Goal: Check status

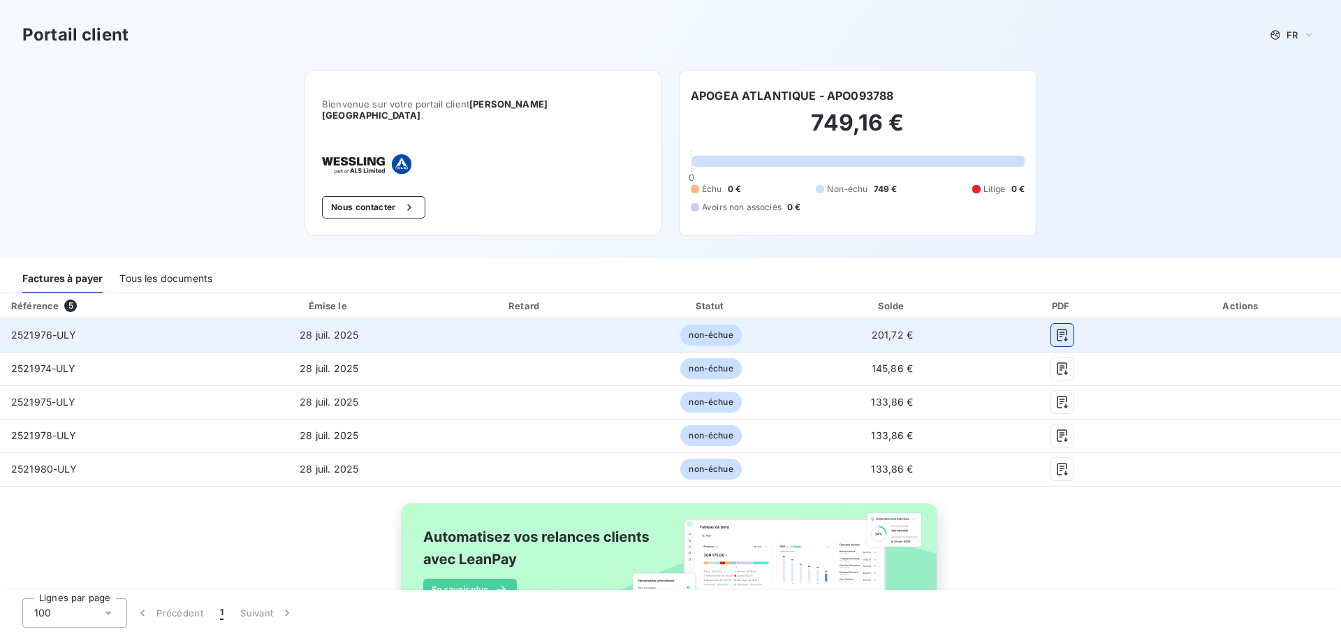
click at [1060, 327] on button "button" at bounding box center [1062, 335] width 22 height 22
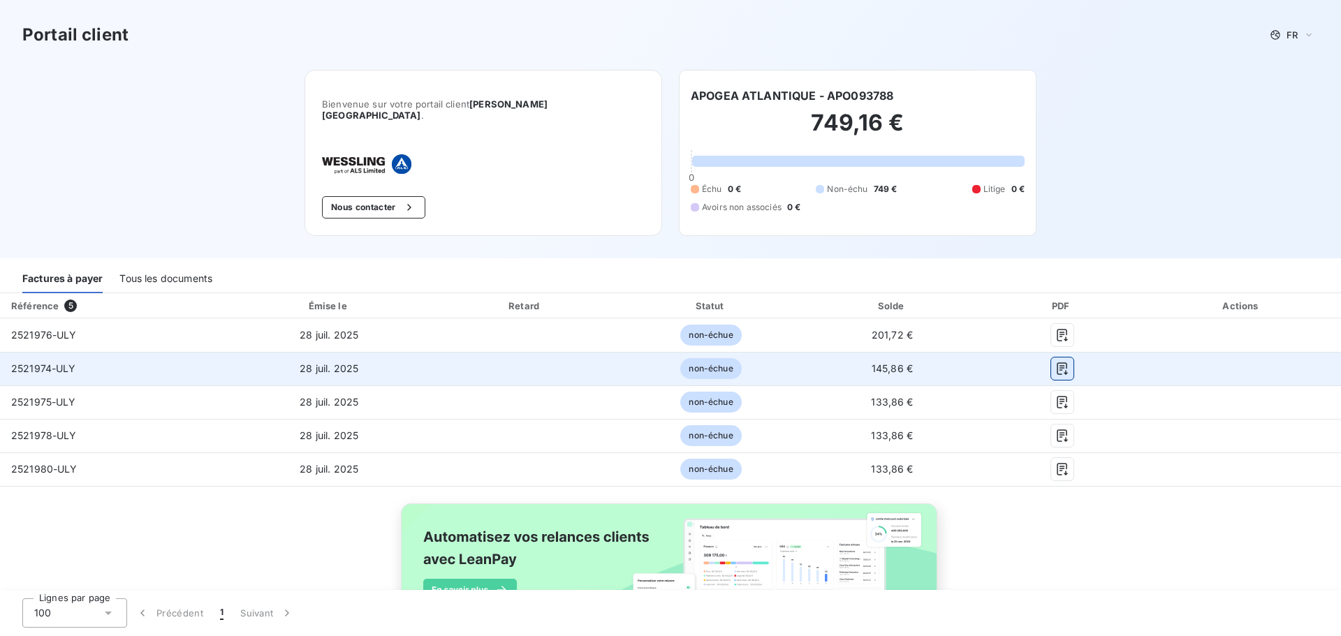
click at [1058, 362] on icon "button" at bounding box center [1062, 369] width 14 height 14
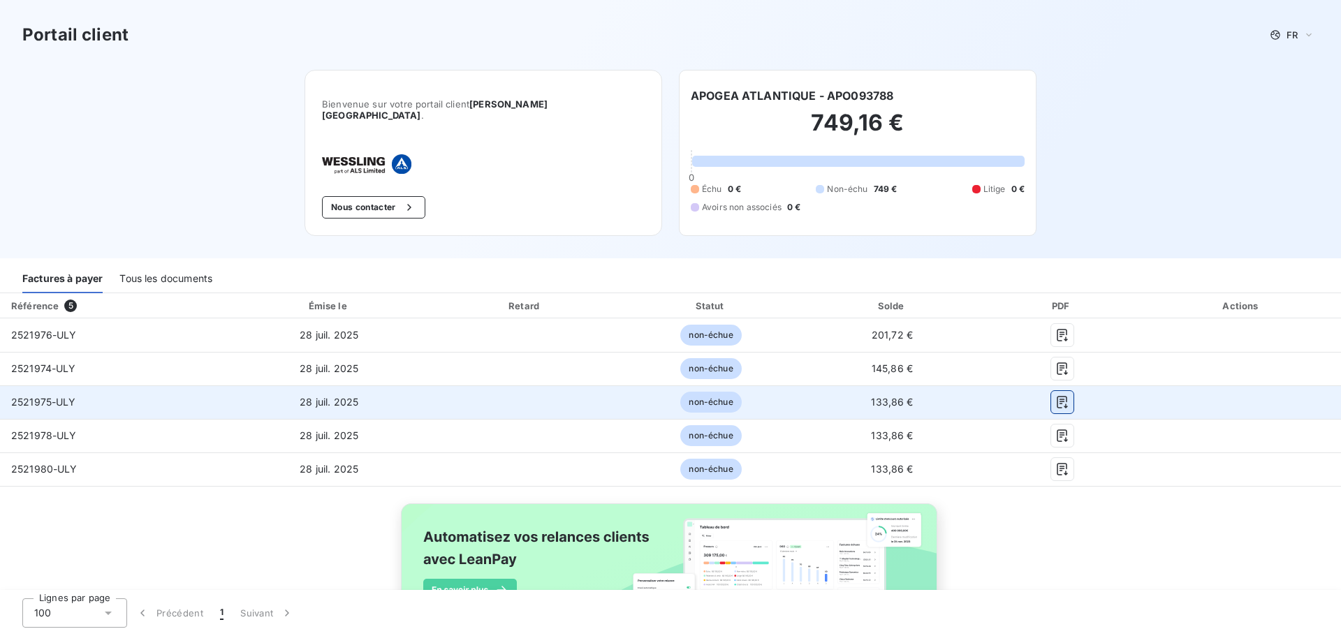
click at [1053, 399] on button "button" at bounding box center [1062, 402] width 22 height 22
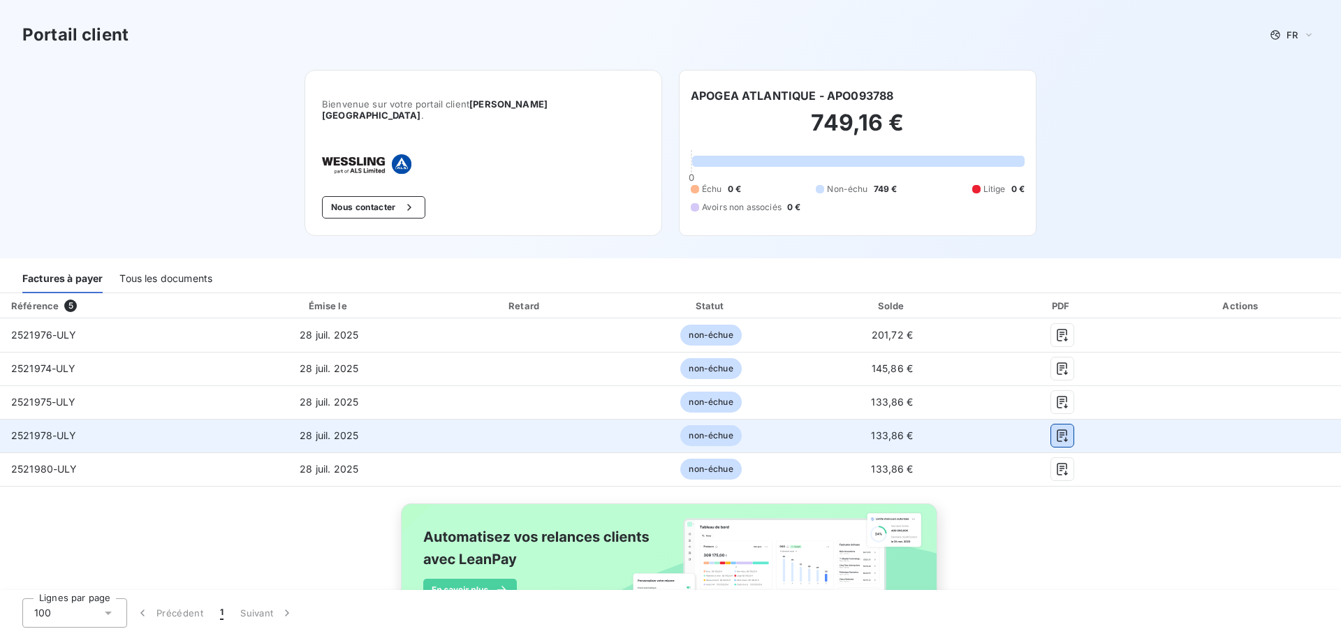
drag, startPoint x: 1054, startPoint y: 430, endPoint x: 1057, endPoint y: 438, distance: 9.1
click at [1055, 430] on icon "button" at bounding box center [1062, 436] width 14 height 14
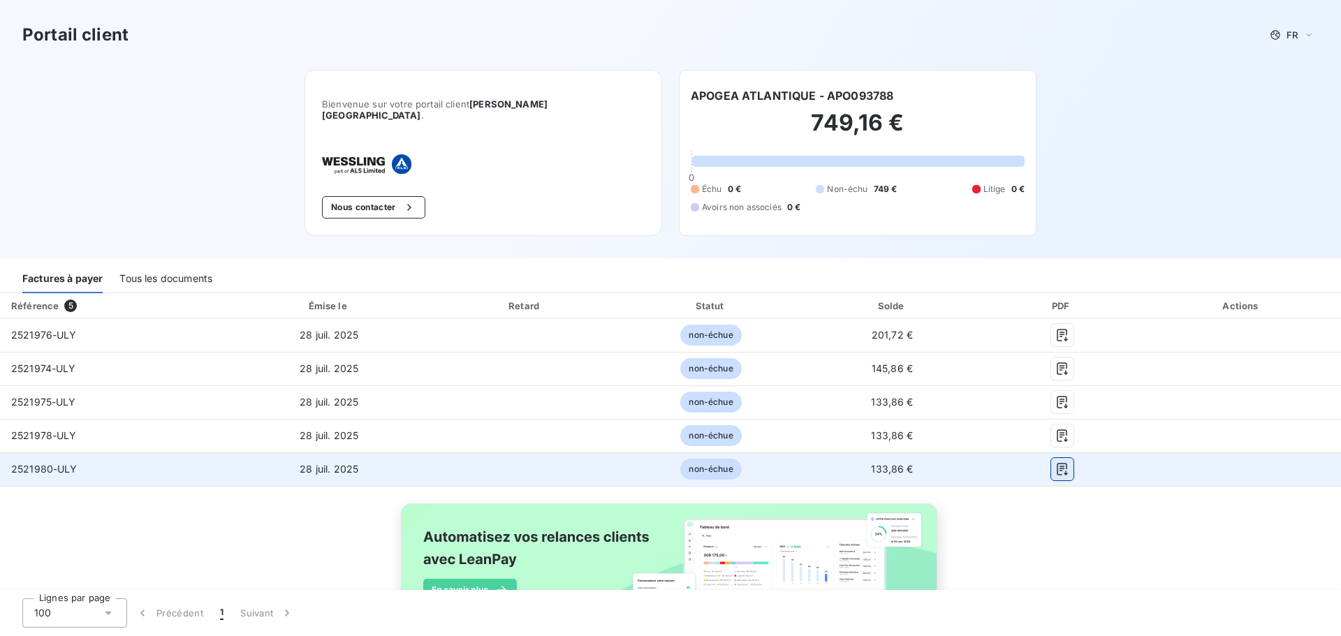
click at [1057, 463] on icon "button" at bounding box center [1062, 469] width 10 height 13
